Goal: Find specific fact: Find contact information

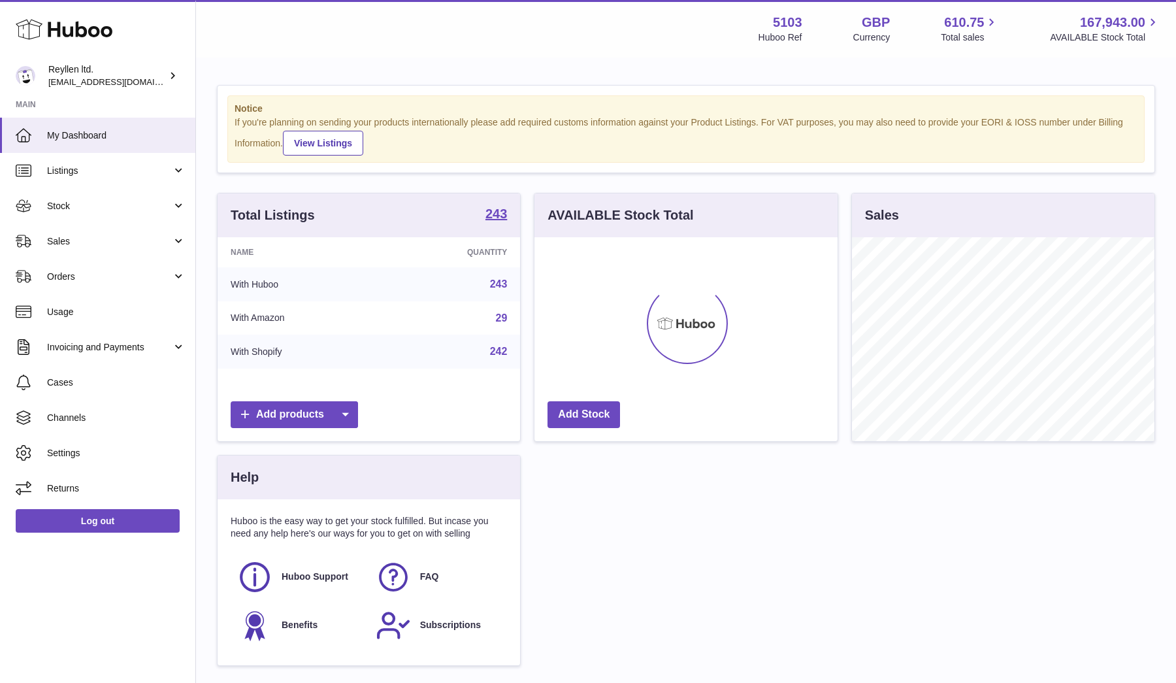
scroll to position [204, 303]
click at [91, 232] on link "Sales" at bounding box center [97, 240] width 195 height 35
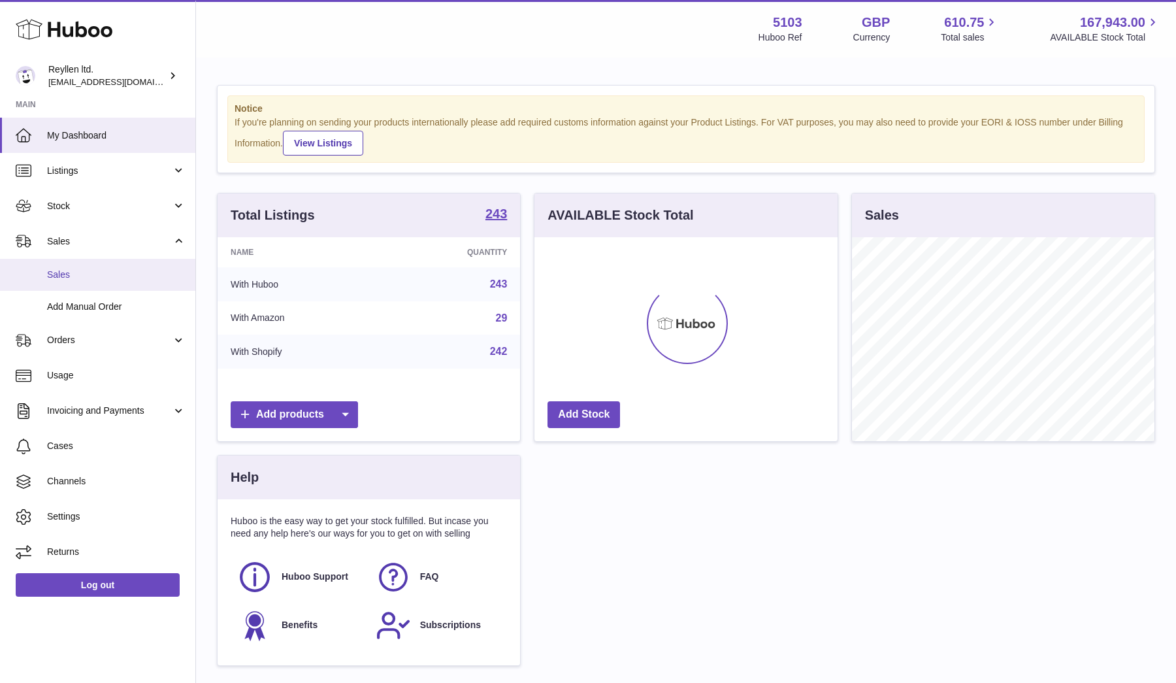
click at [82, 268] on span "Sales" at bounding box center [116, 274] width 138 height 12
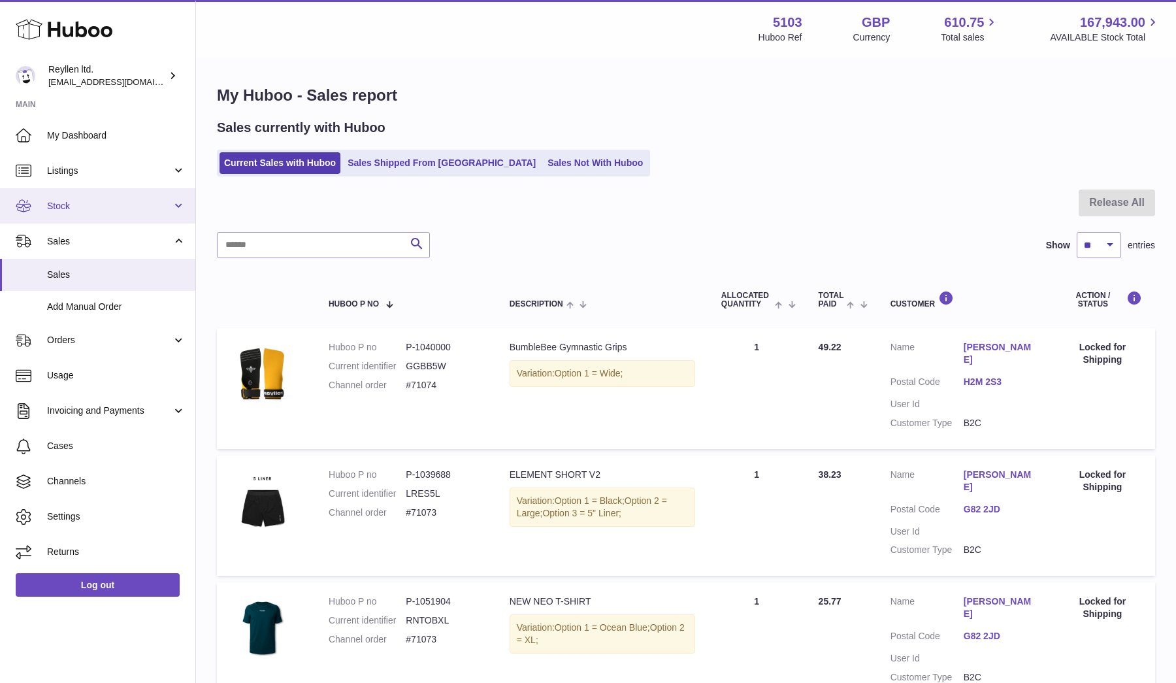
click at [80, 200] on span "Stock" at bounding box center [109, 206] width 125 height 12
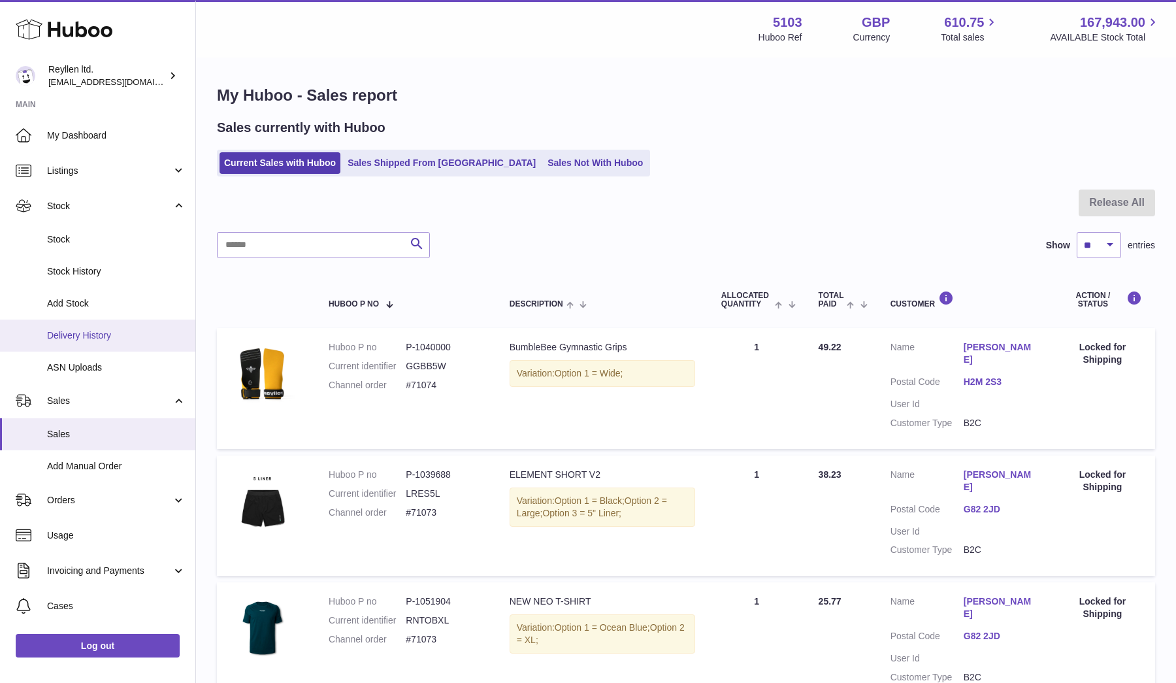
click at [71, 331] on span "Delivery History" at bounding box center [116, 335] width 138 height 12
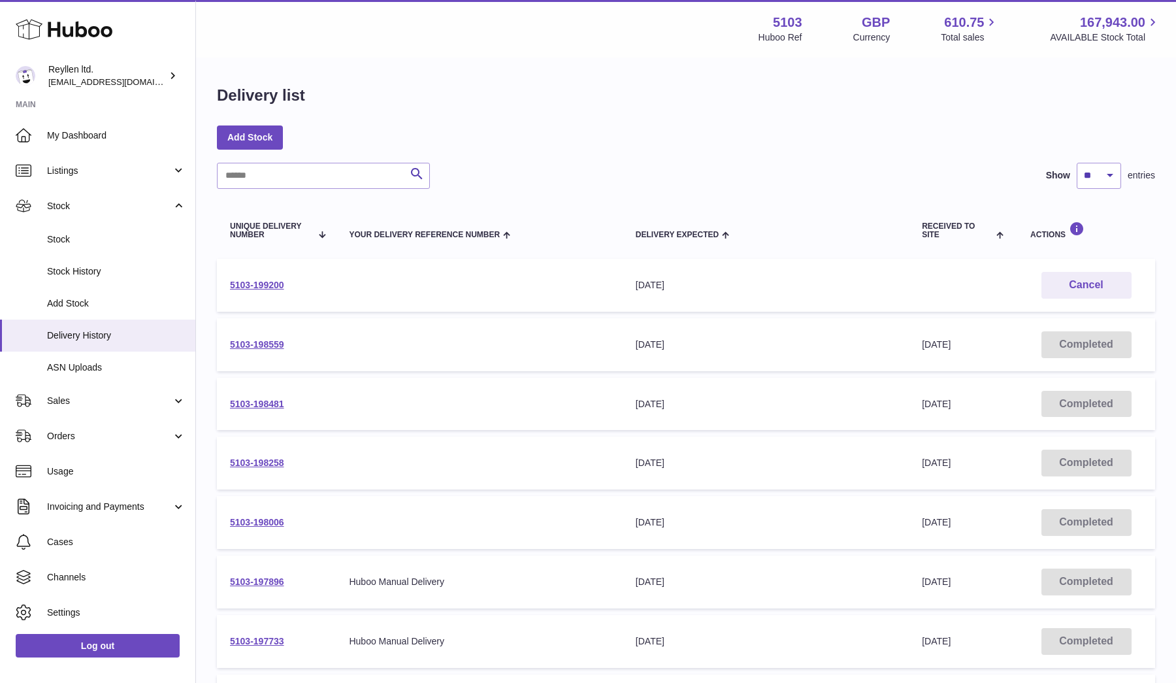
click at [257, 278] on td "5103-199200" at bounding box center [276, 285] width 119 height 53
click at [257, 284] on link "5103-199200" at bounding box center [257, 285] width 54 height 10
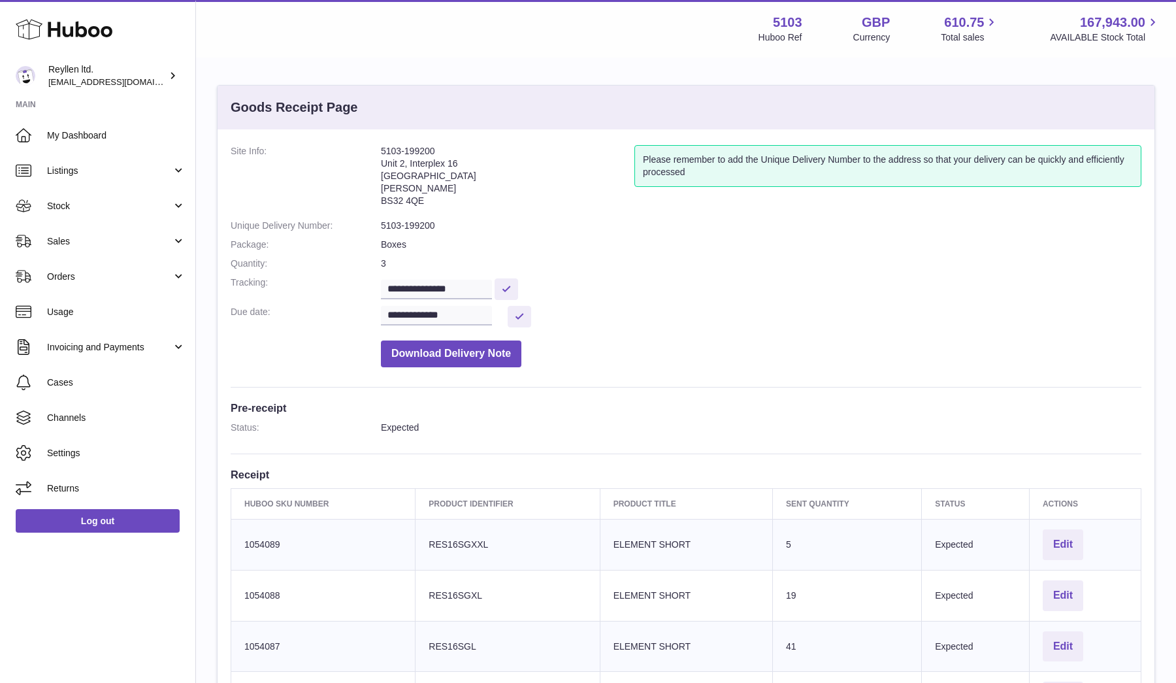
click at [393, 198] on address "5103-199200 Unit 2, Interplex 16 Ash Ridge Road Bradley Stoke BS32 4QE" at bounding box center [507, 179] width 253 height 68
copy dd "BS32 4QE"
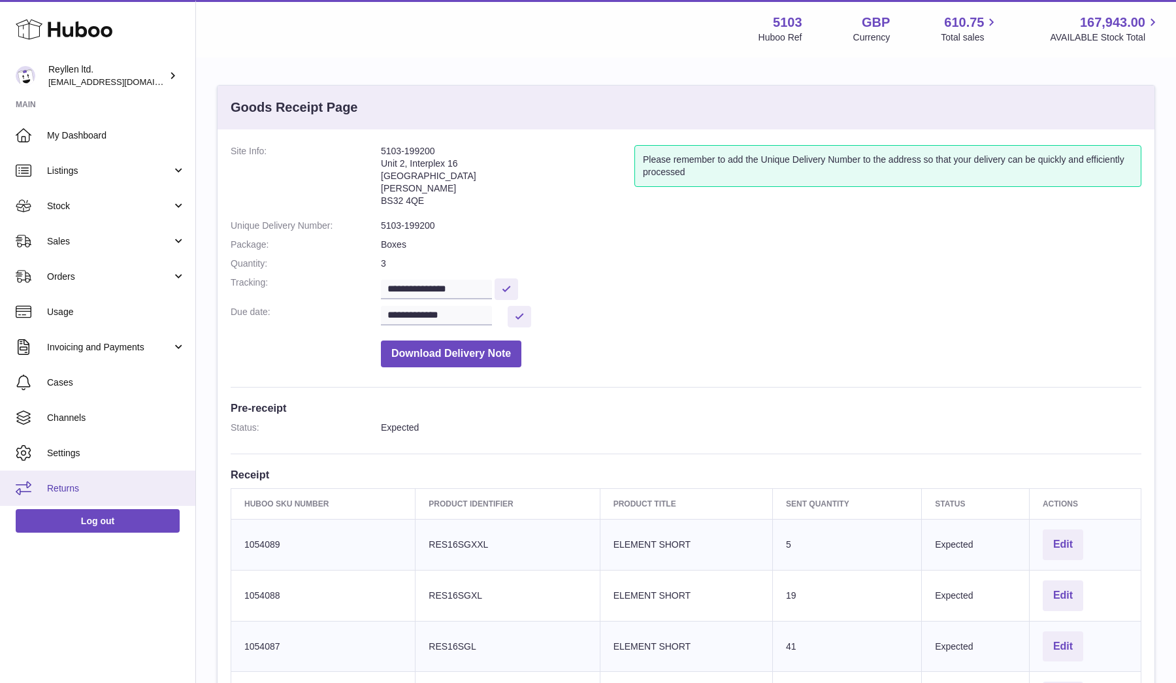
click at [78, 478] on link "Returns" at bounding box center [97, 487] width 195 height 35
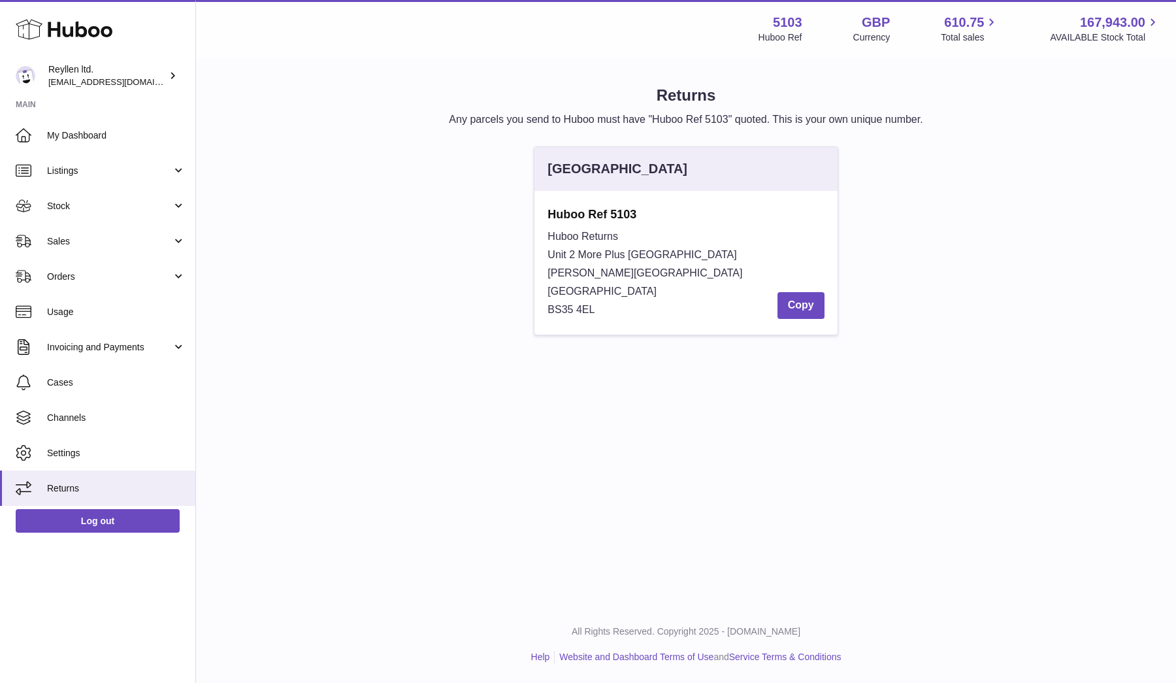
drag, startPoint x: 542, startPoint y: 231, endPoint x: 632, endPoint y: 314, distance: 121.6
click at [632, 314] on div "Huboo Ref 5103 Huboo Returns Unit 2 More [GEOGRAPHIC_DATA][STREET_ADDRESS][PERS…" at bounding box center [685, 263] width 302 height 144
copy div "Huboo Returns Unit 2 More [GEOGRAPHIC_DATA][STREET_ADDRESS][PERSON_NAME]"
click at [809, 306] on button "Copy" at bounding box center [800, 305] width 47 height 27
drag, startPoint x: 547, startPoint y: 274, endPoint x: 619, endPoint y: 274, distance: 71.8
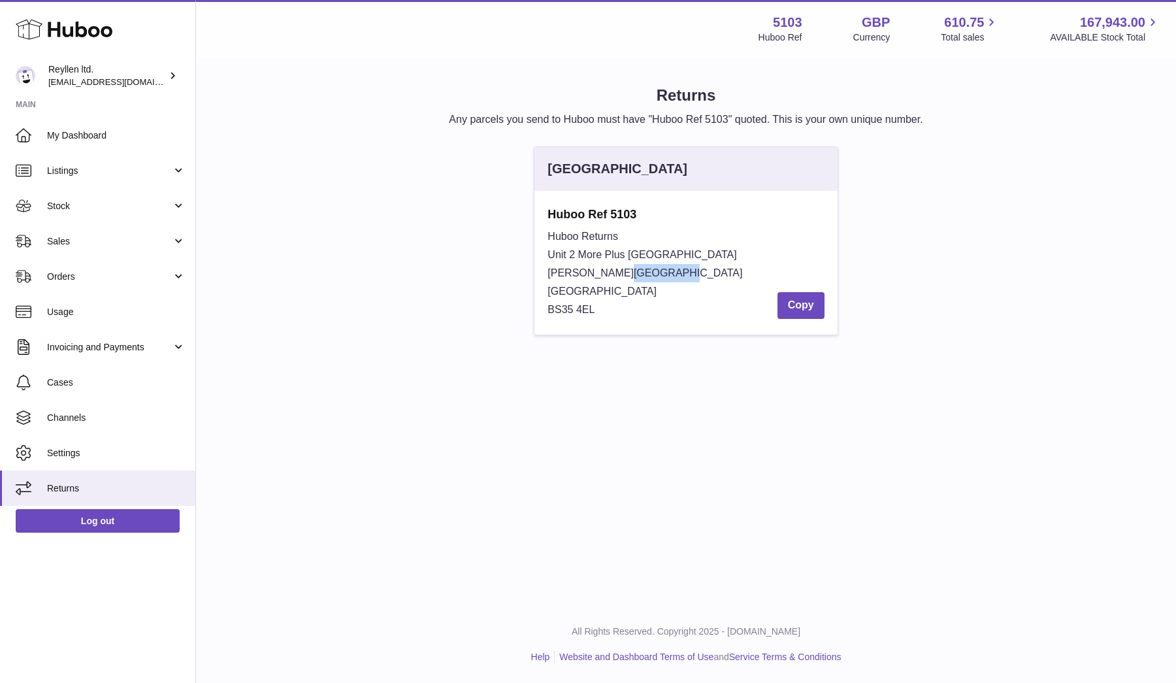
click at [619, 274] on div "Huboo Returns Unit 2 [GEOGRAPHIC_DATA][STREET_ADDRESS][PERSON_NAME] Copy" at bounding box center [685, 272] width 276 height 91
copy span "[PERSON_NAME][GEOGRAPHIC_DATA]"
click at [558, 313] on span "BS35 4EL" at bounding box center [570, 309] width 47 height 11
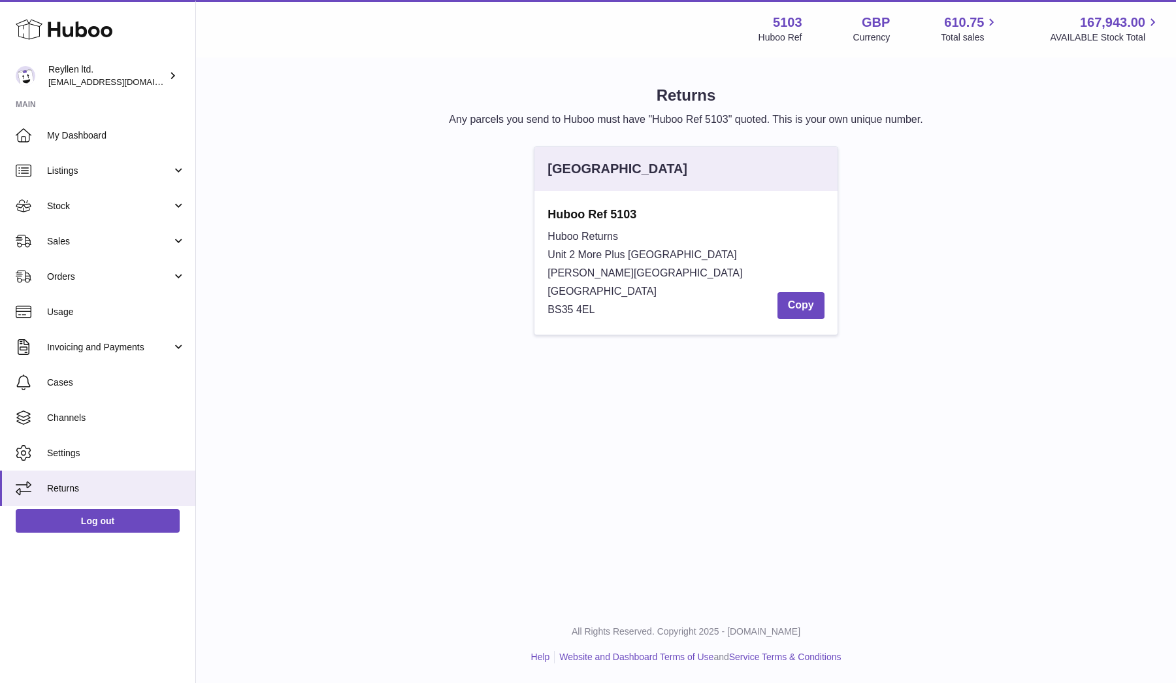
copy div "BS35 4EL"
drag, startPoint x: 546, startPoint y: 287, endPoint x: 642, endPoint y: 287, distance: 96.0
click at [642, 287] on div "Huboo Ref 5103 Huboo Returns Unit 2 More [GEOGRAPHIC_DATA][STREET_ADDRESS][PERS…" at bounding box center [685, 263] width 302 height 144
copy span "[GEOGRAPHIC_DATA]"
click at [775, 298] on div "Huboo Returns Unit 2 [GEOGRAPHIC_DATA][STREET_ADDRESS][PERSON_NAME] Copy" at bounding box center [685, 272] width 276 height 91
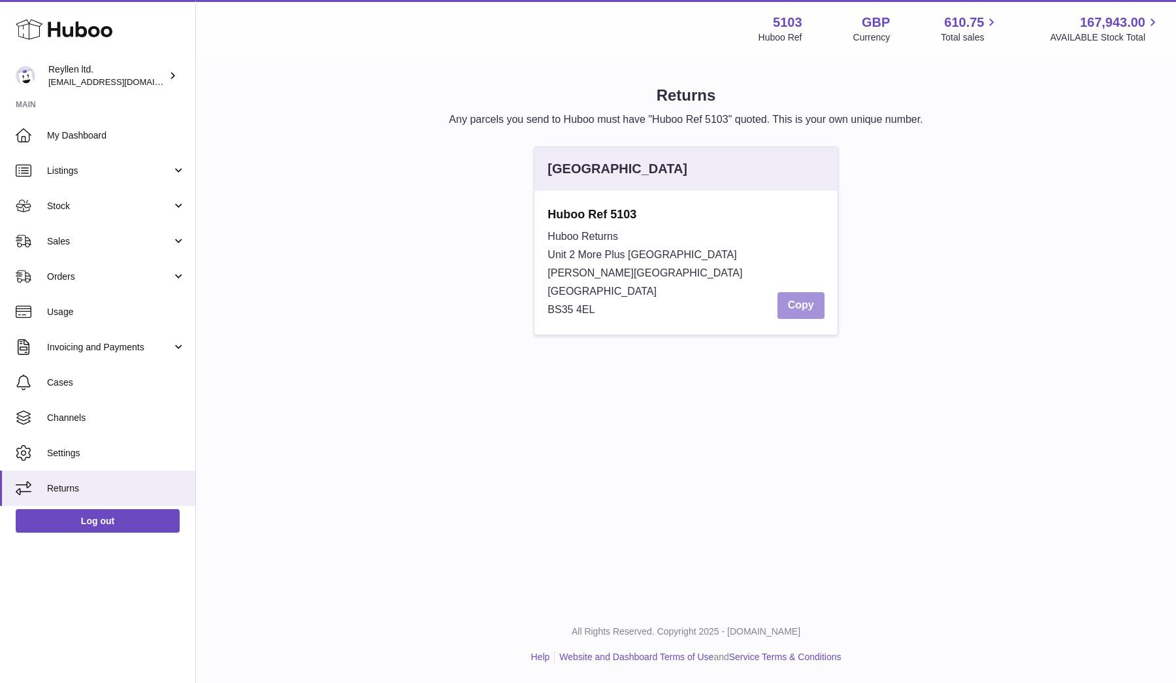
click at [802, 304] on button "Copy" at bounding box center [800, 305] width 47 height 27
